Goal: Navigation & Orientation: Find specific page/section

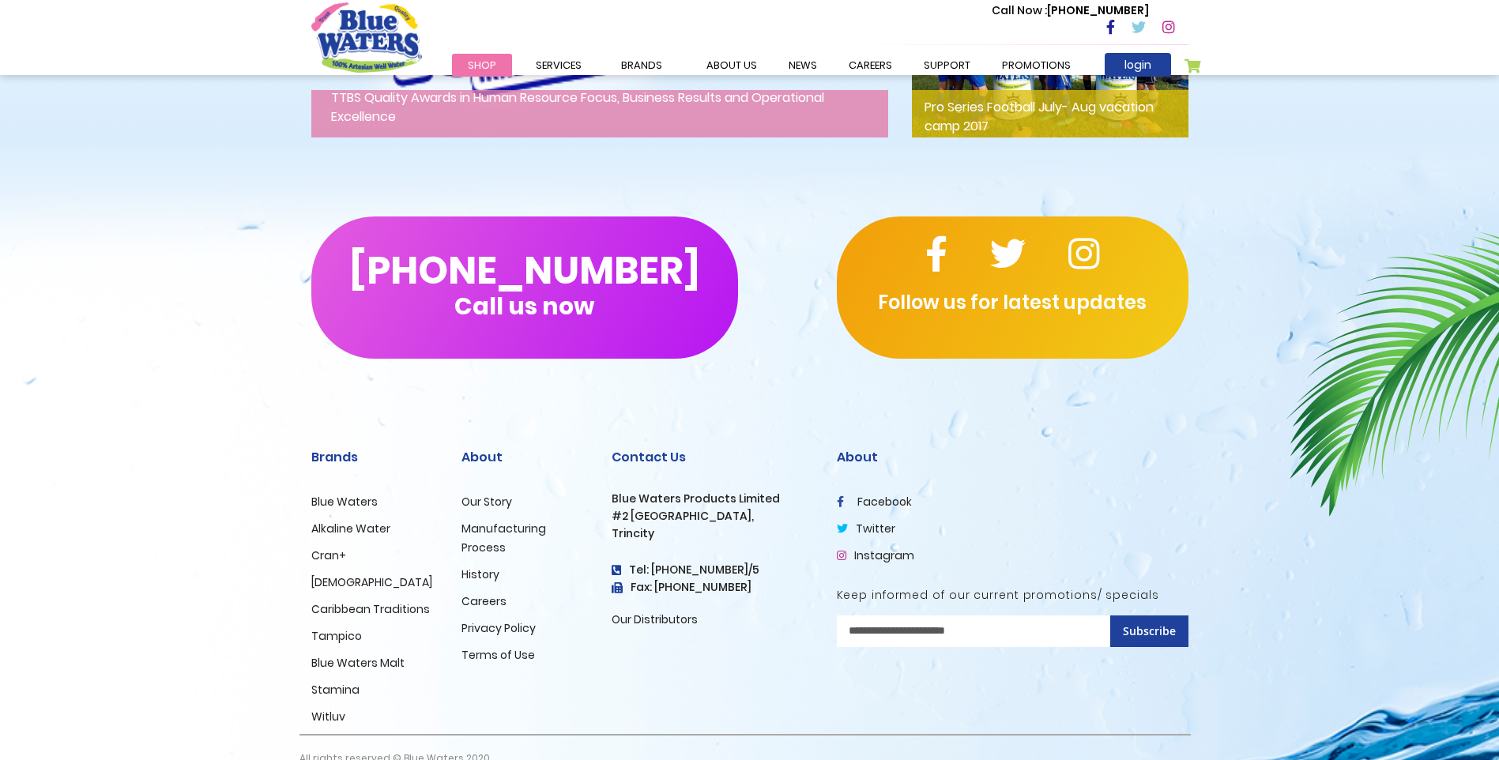
scroll to position [2537, 0]
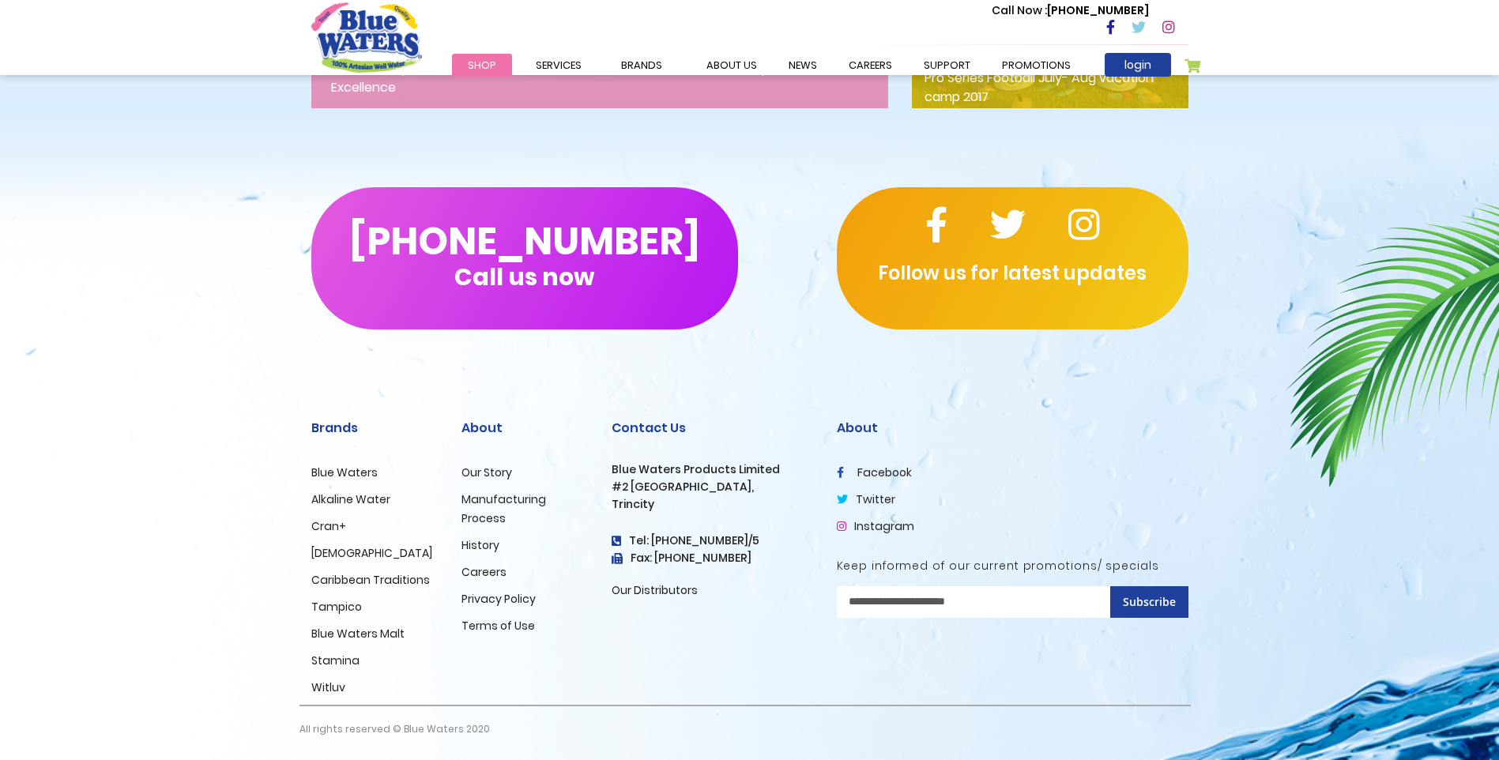
click at [492, 63] on span "Shop" at bounding box center [482, 65] width 28 height 15
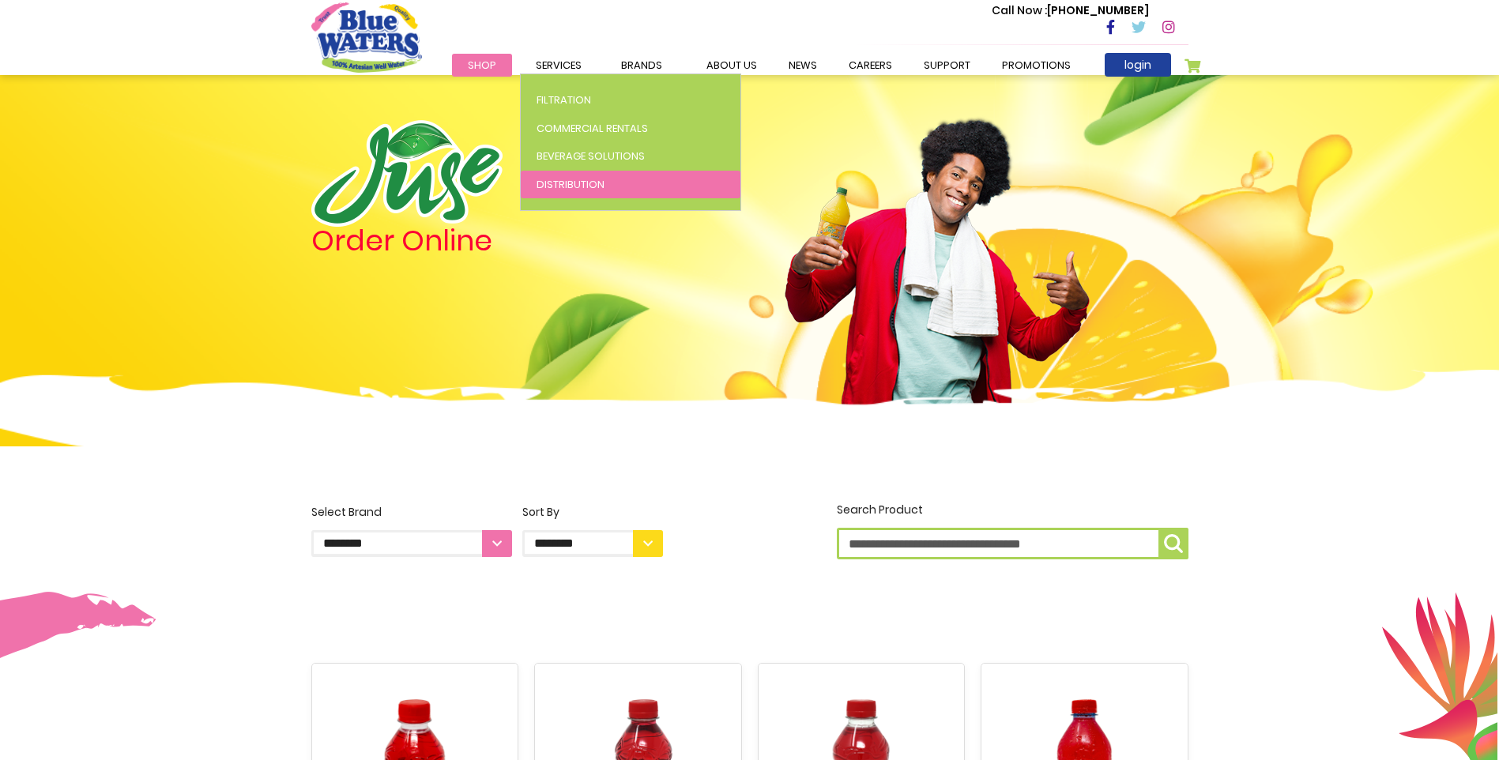
click at [569, 182] on span "Distribution" at bounding box center [570, 184] width 68 height 15
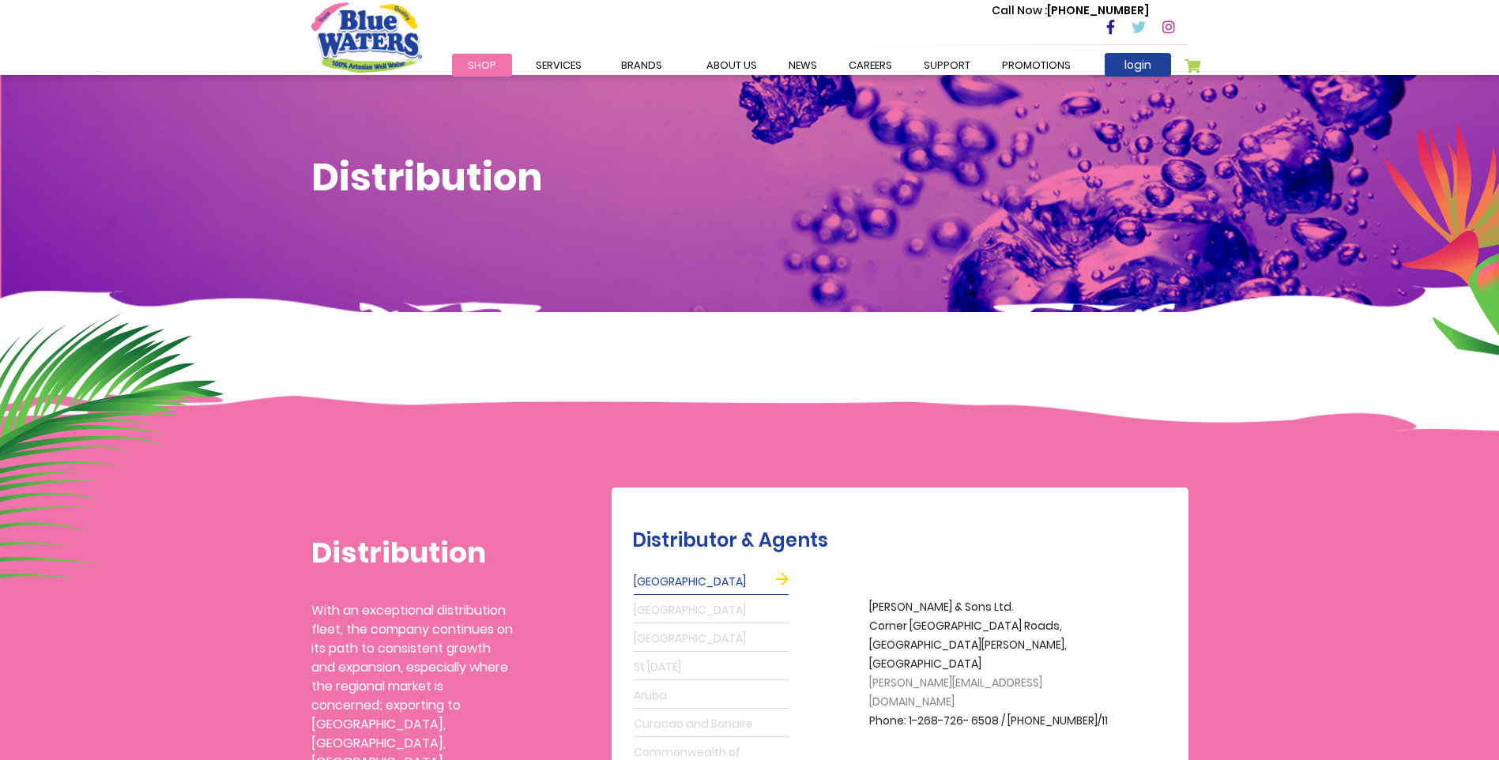
scroll to position [237, 0]
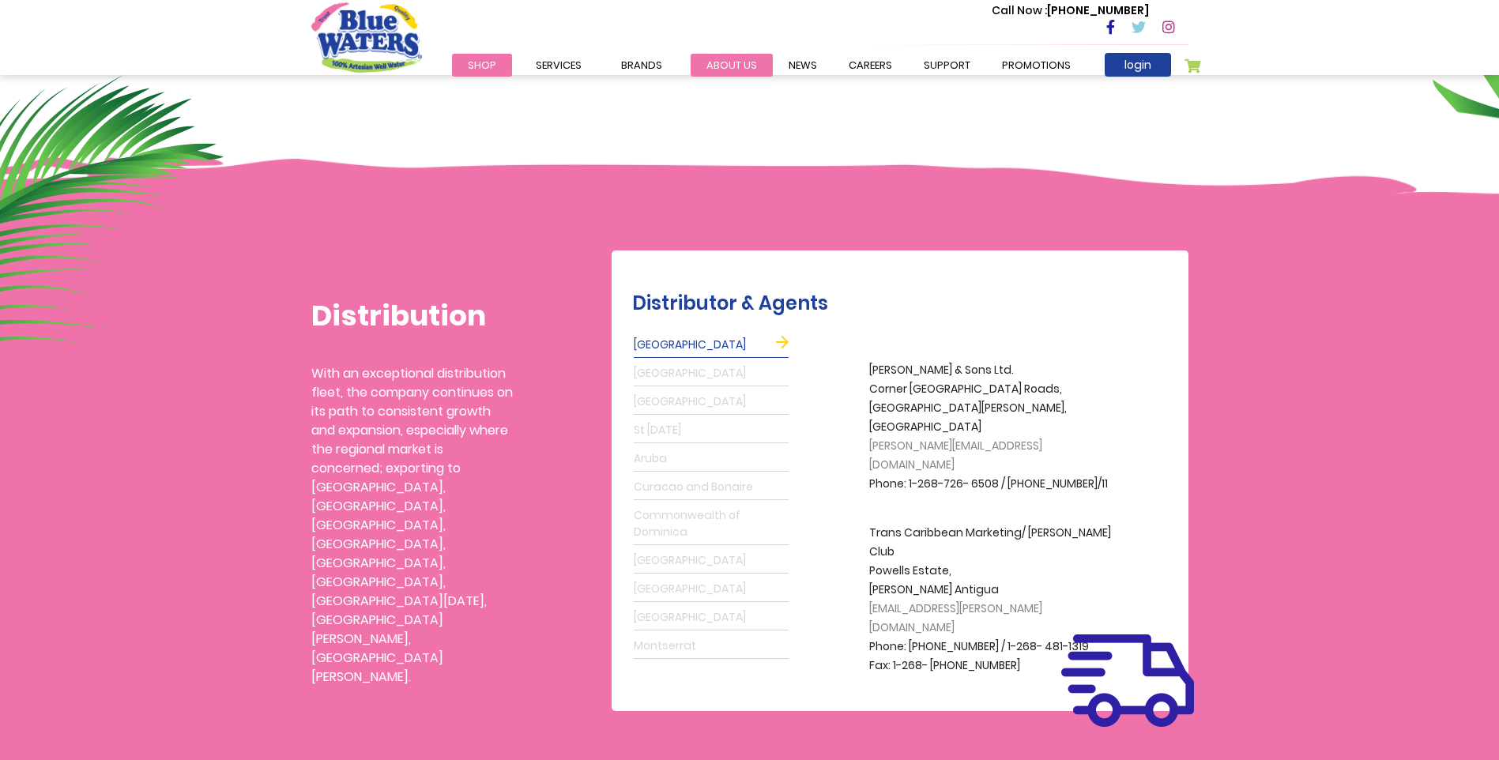
click at [733, 67] on link "about us" at bounding box center [732, 65] width 82 height 23
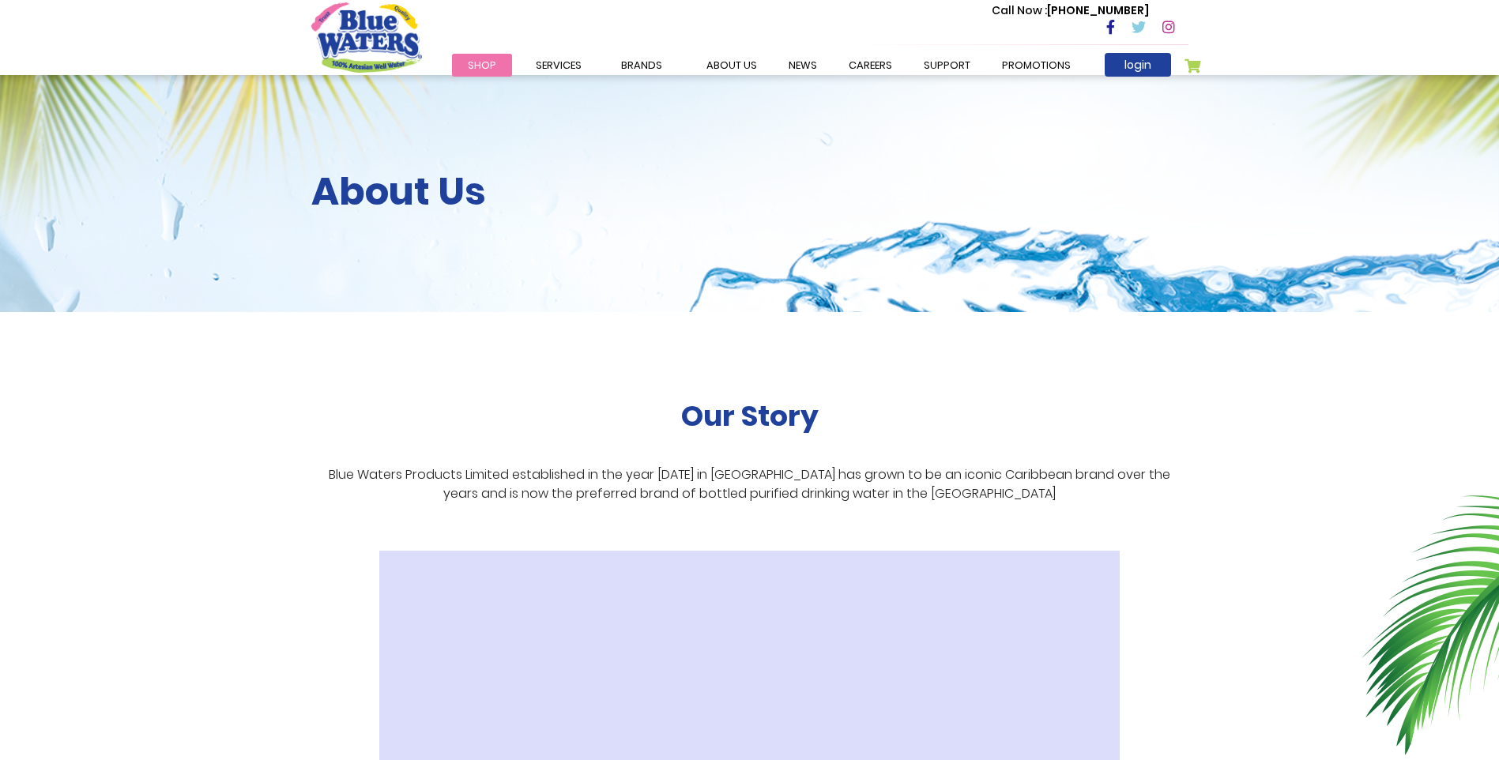
click at [477, 64] on span "Shop" at bounding box center [482, 65] width 28 height 15
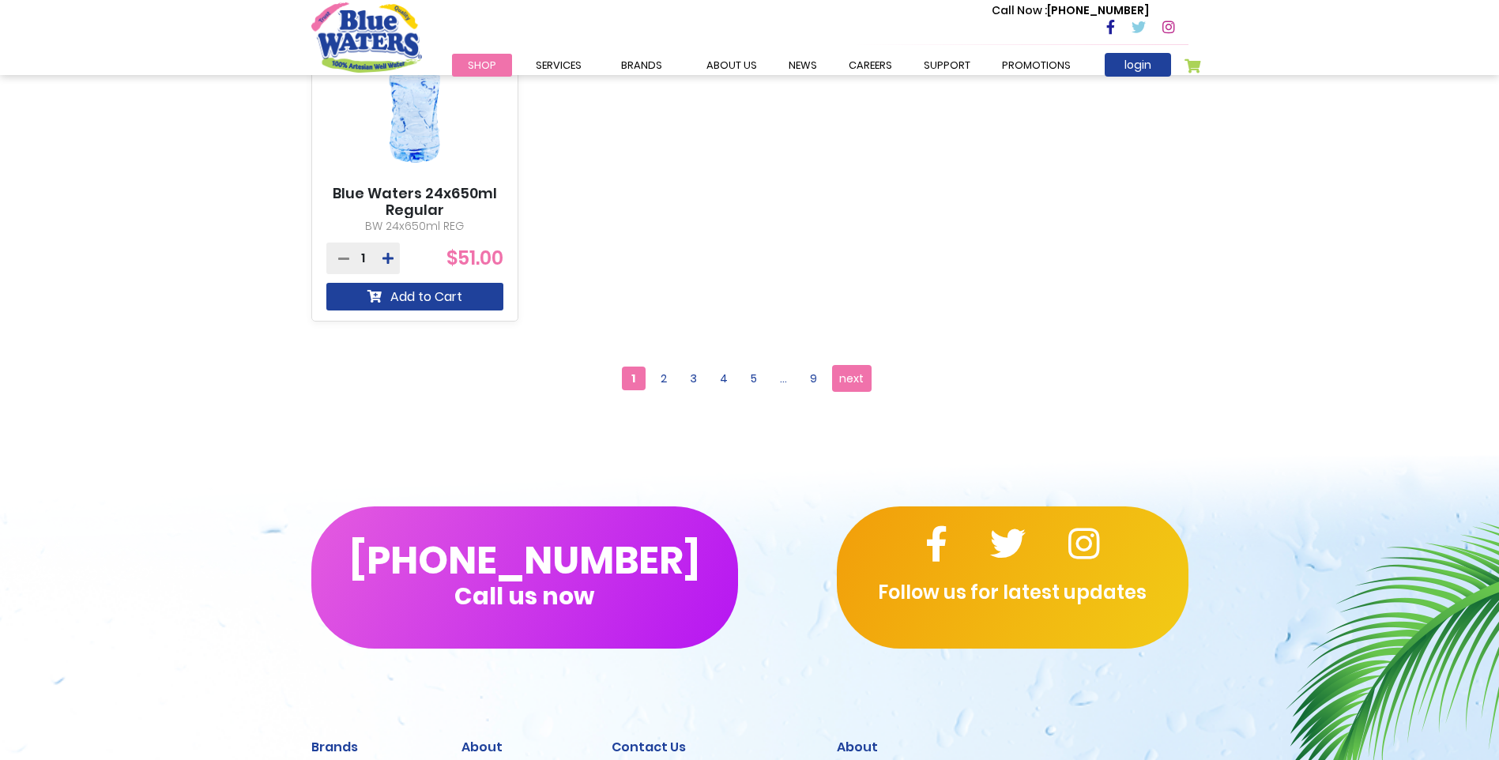
scroll to position [1501, 0]
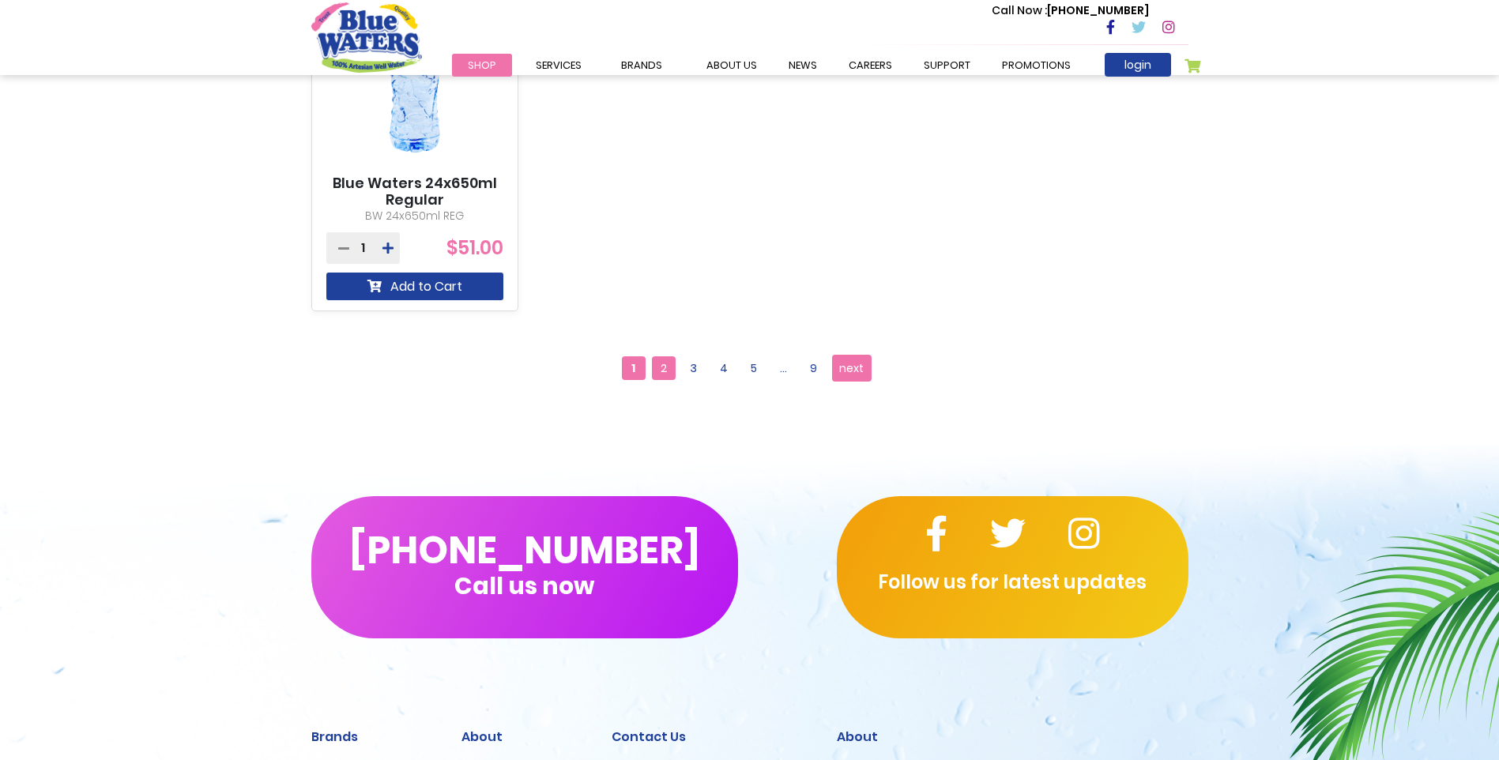
click at [663, 371] on span "2" at bounding box center [664, 368] width 24 height 24
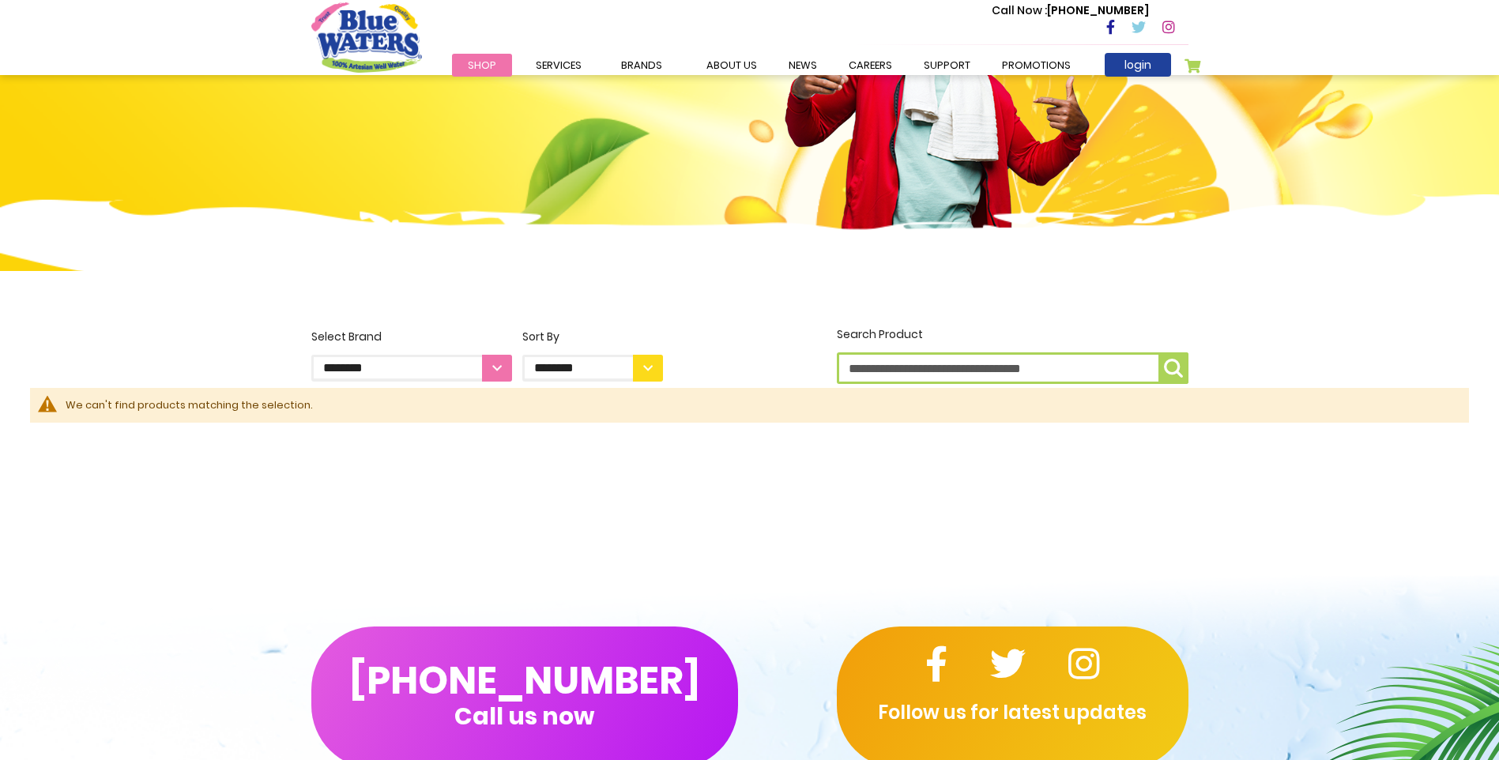
scroll to position [158, 0]
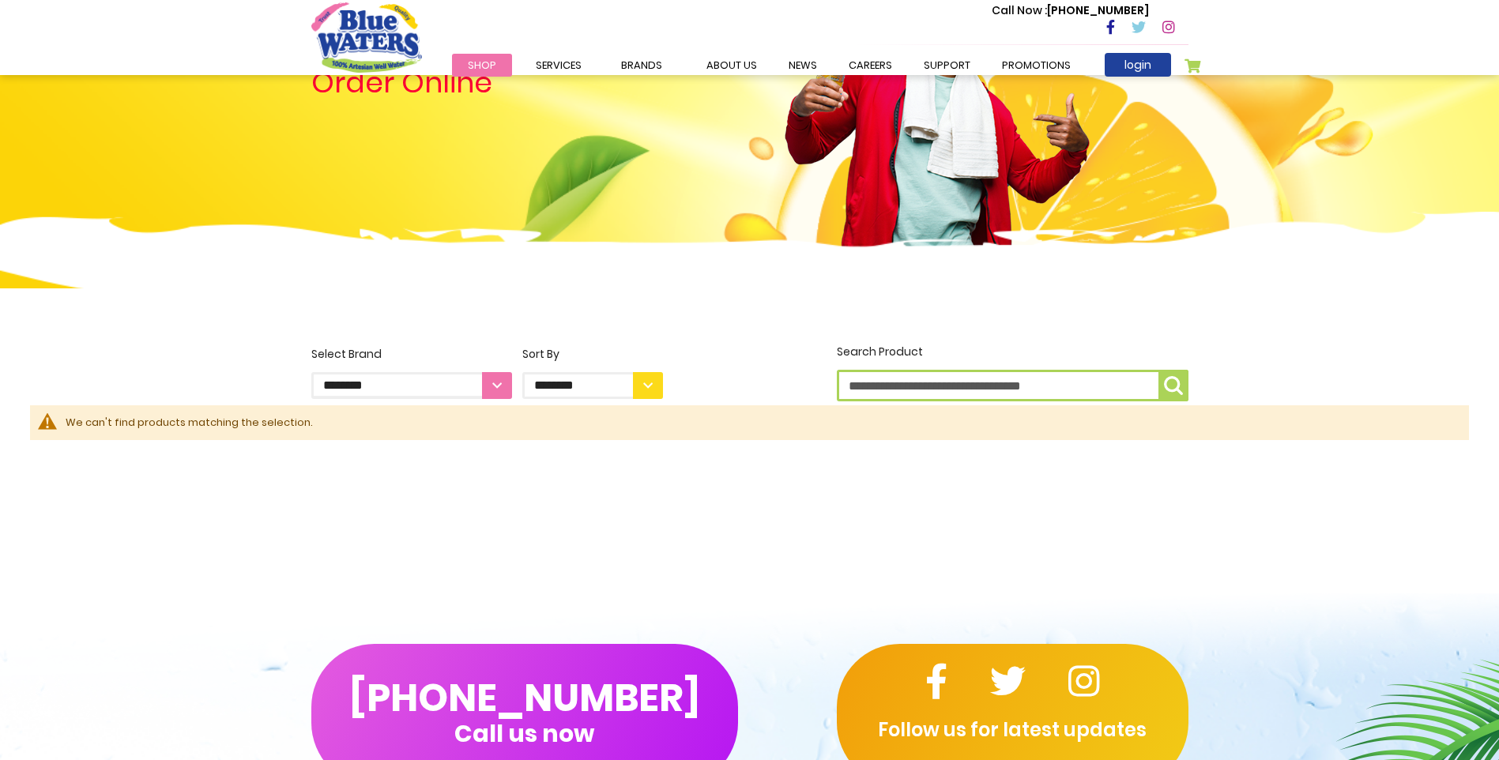
click at [646, 390] on select "**********" at bounding box center [592, 385] width 141 height 27
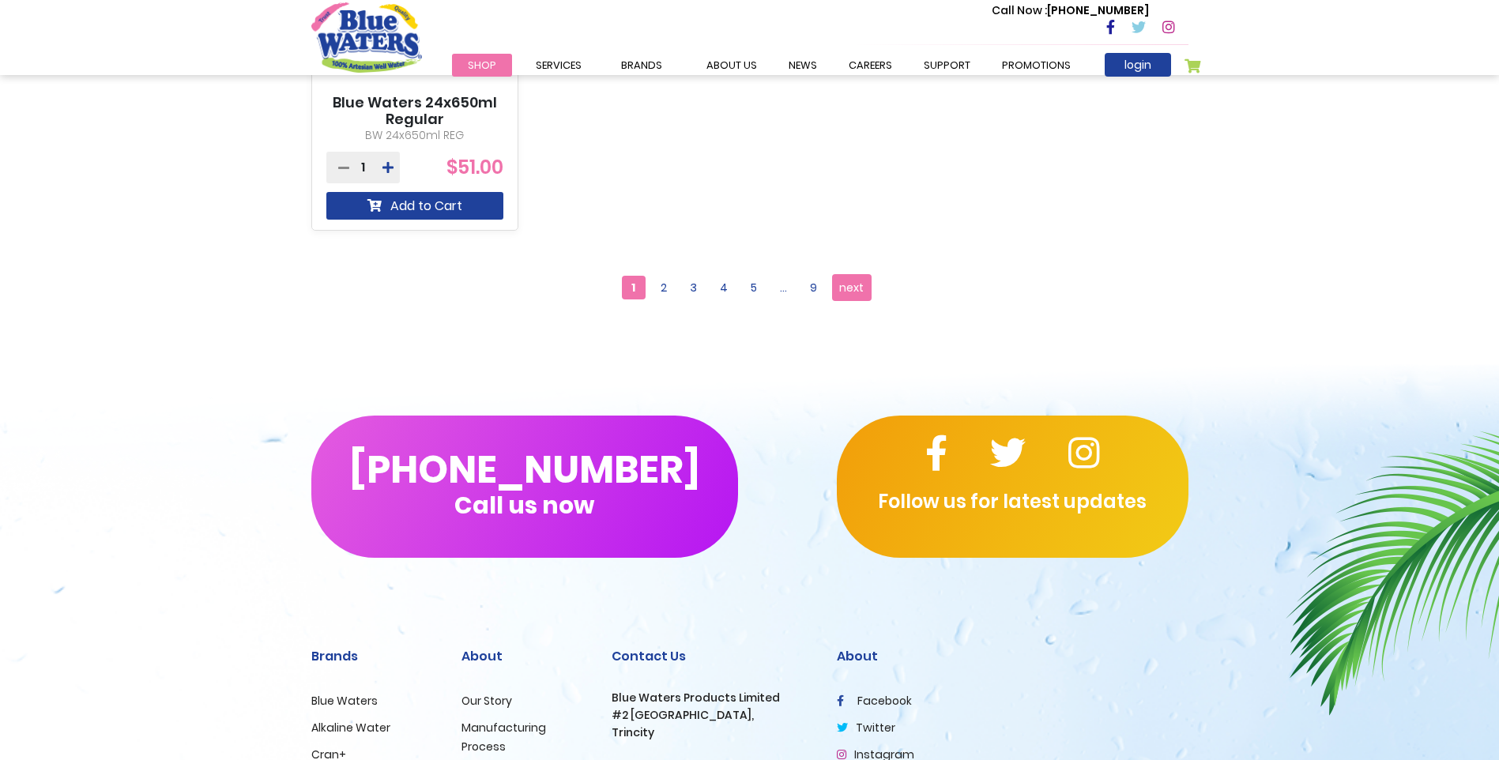
scroll to position [1573, 0]
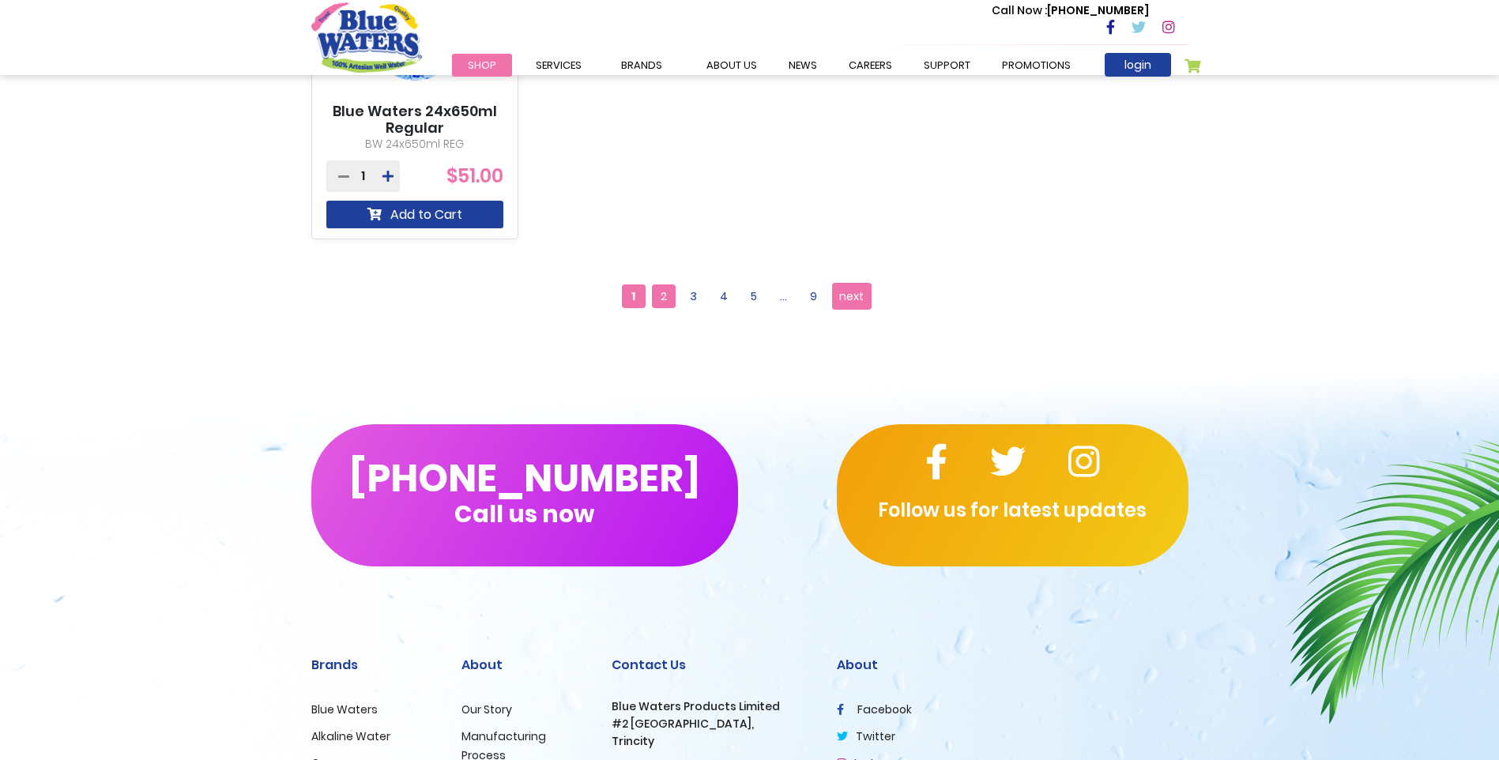
click at [661, 293] on span "2" at bounding box center [664, 296] width 24 height 24
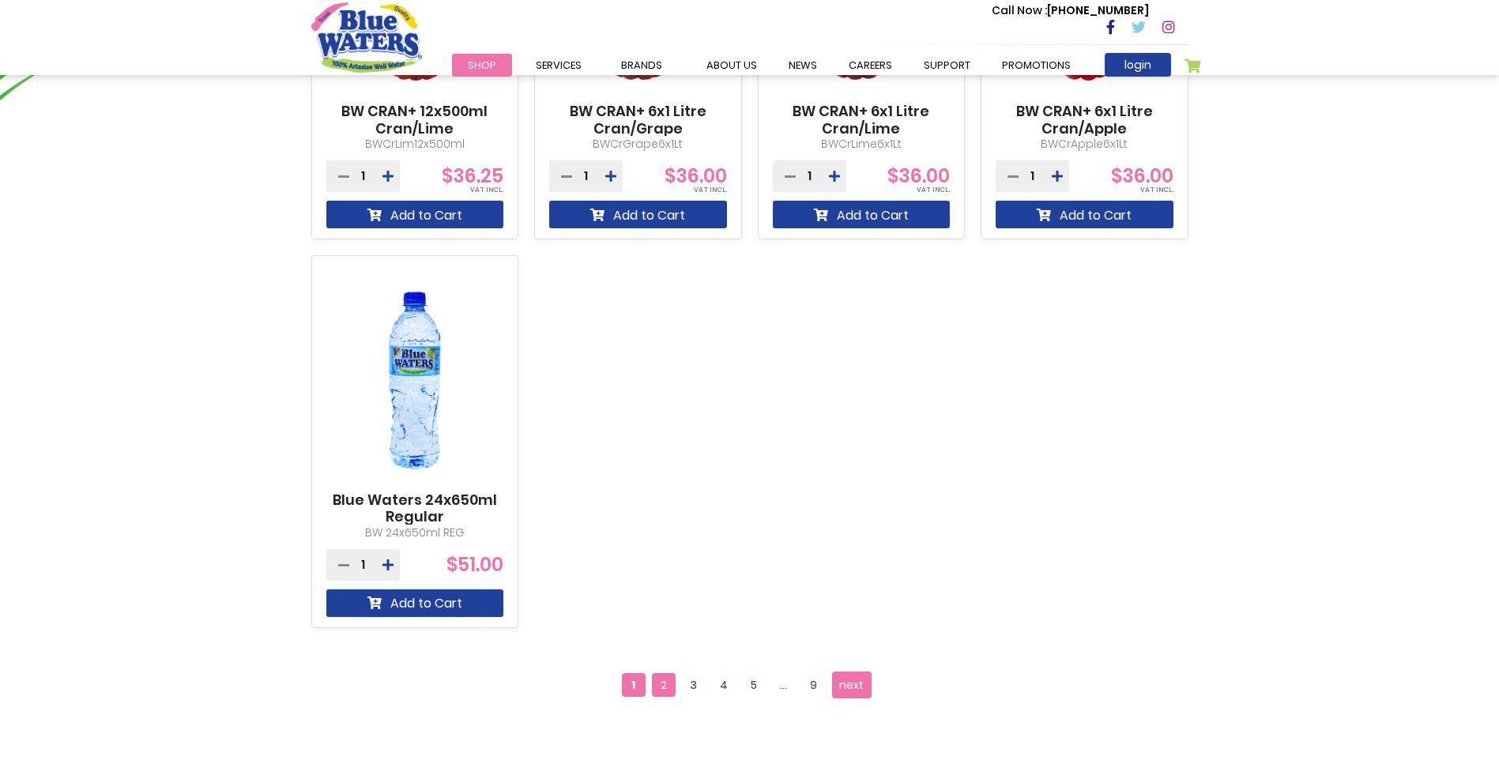
scroll to position [1185, 0]
click at [700, 679] on span "3" at bounding box center [694, 684] width 24 height 24
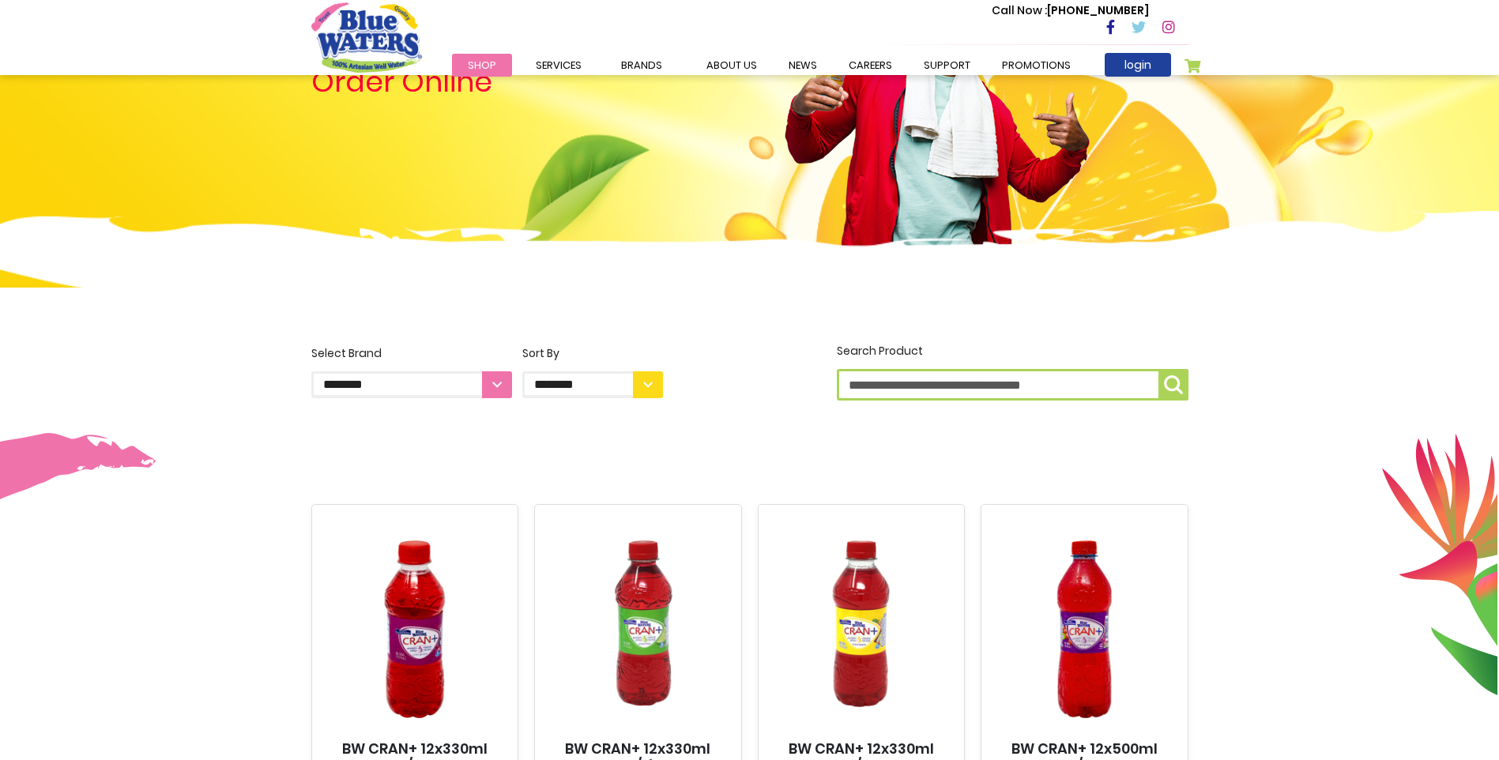
scroll to position [158, 0]
